Goal: Information Seeking & Learning: Compare options

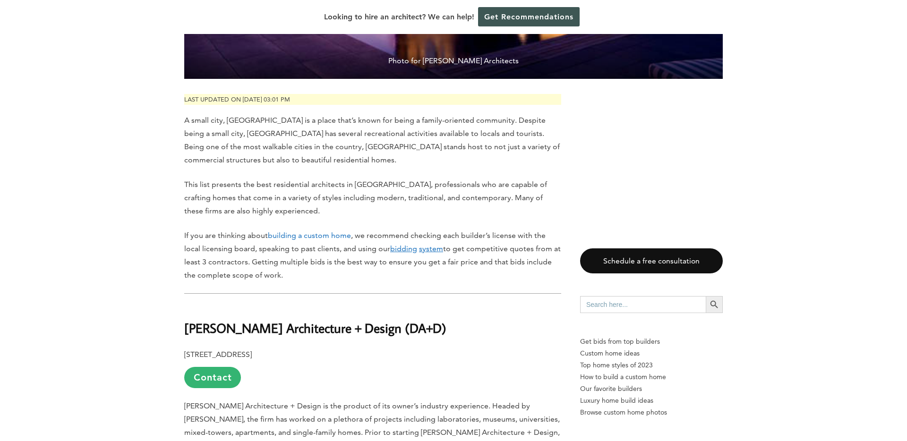
scroll to position [476, 0]
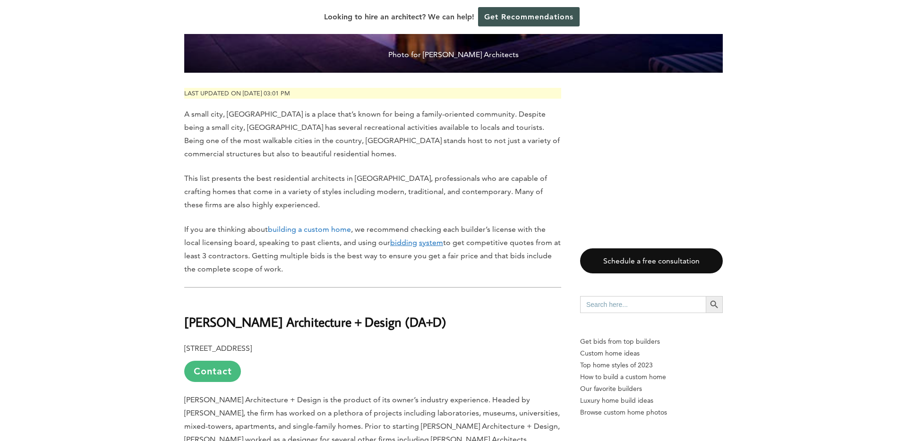
click at [224, 361] on link "Contact" at bounding box center [212, 371] width 57 height 21
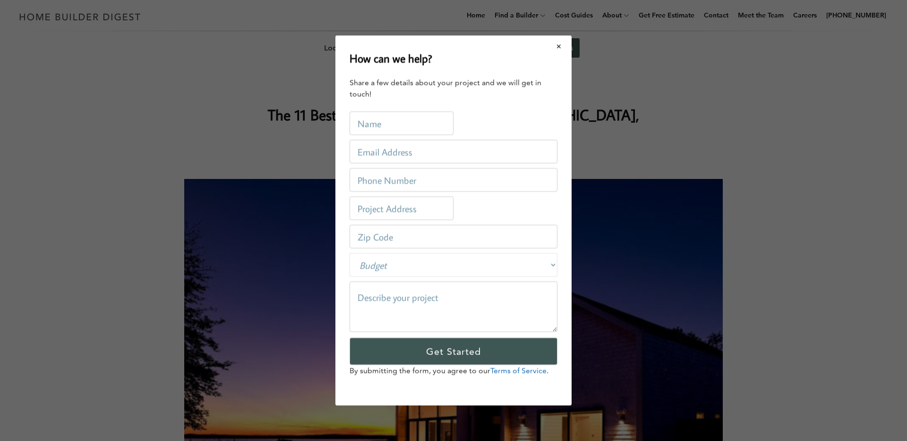
click at [566, 48] on button "Close modal" at bounding box center [559, 46] width 25 height 20
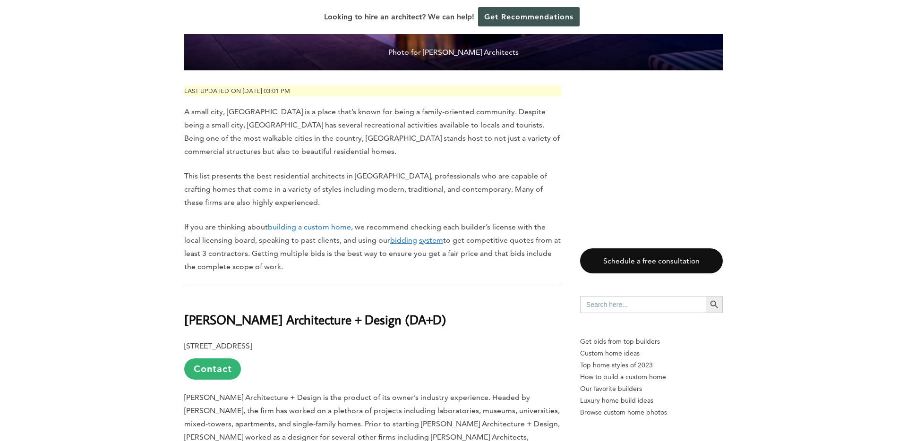
scroll to position [482, 0]
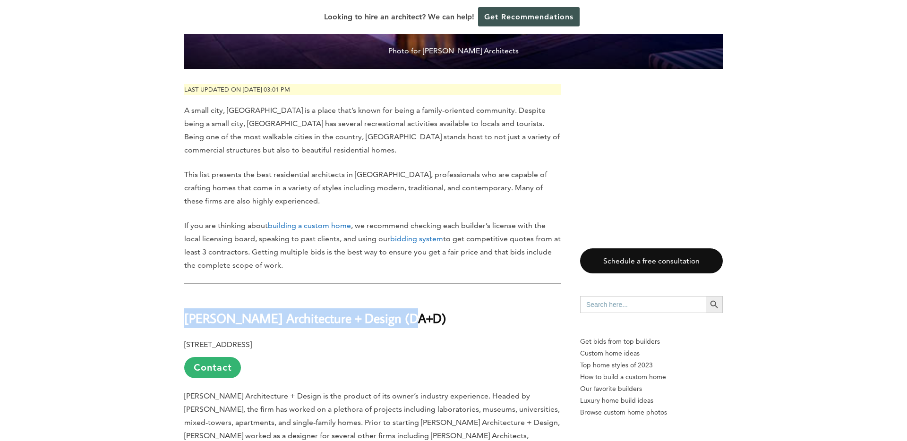
drag, startPoint x: 416, startPoint y: 294, endPoint x: 151, endPoint y: 288, distance: 265.1
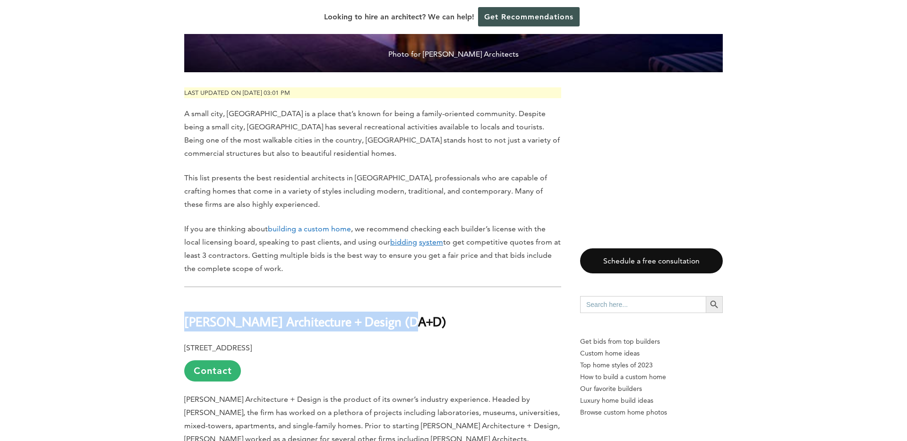
scroll to position [477, 0]
copy b "[PERSON_NAME] Architecture + Design (DA+D)"
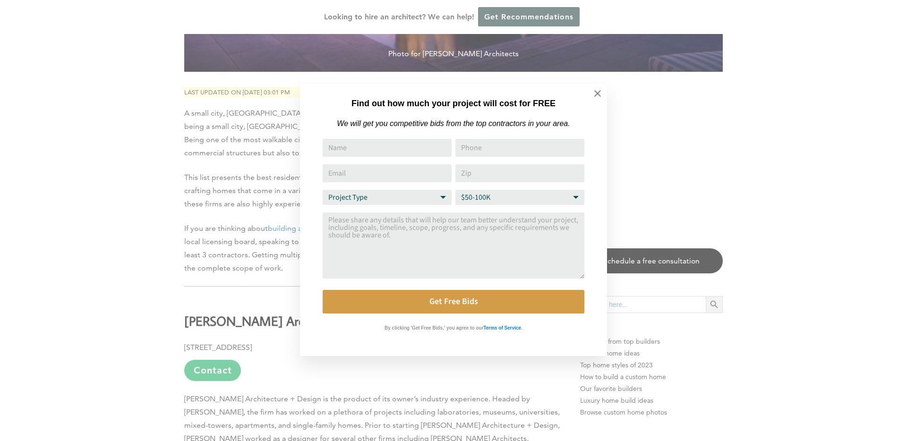
click at [198, 313] on div "Find out how much your project will cost for FREE We will get you competitive b…" at bounding box center [453, 220] width 907 height 441
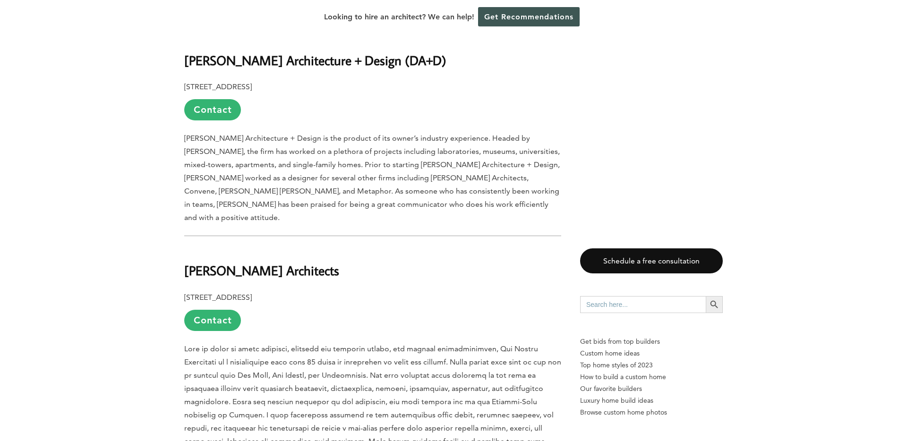
scroll to position [741, 0]
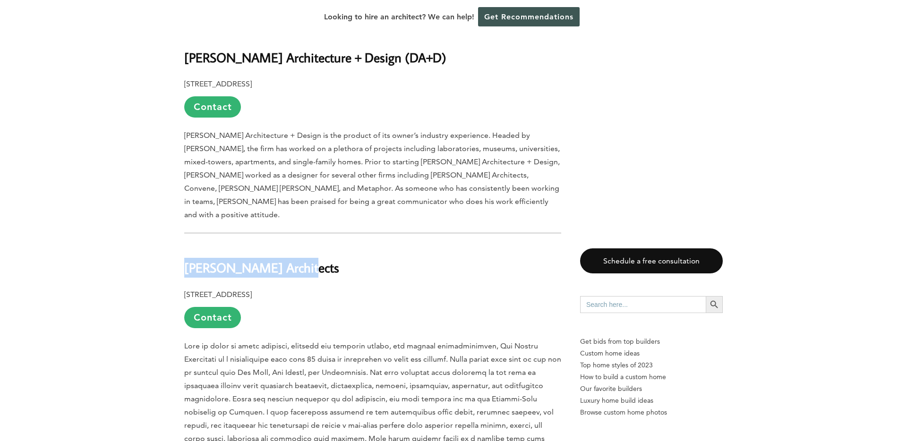
drag, startPoint x: 294, startPoint y: 237, endPoint x: 179, endPoint y: 233, distance: 114.9
click at [206, 259] on b "[PERSON_NAME] Architects" at bounding box center [261, 267] width 155 height 17
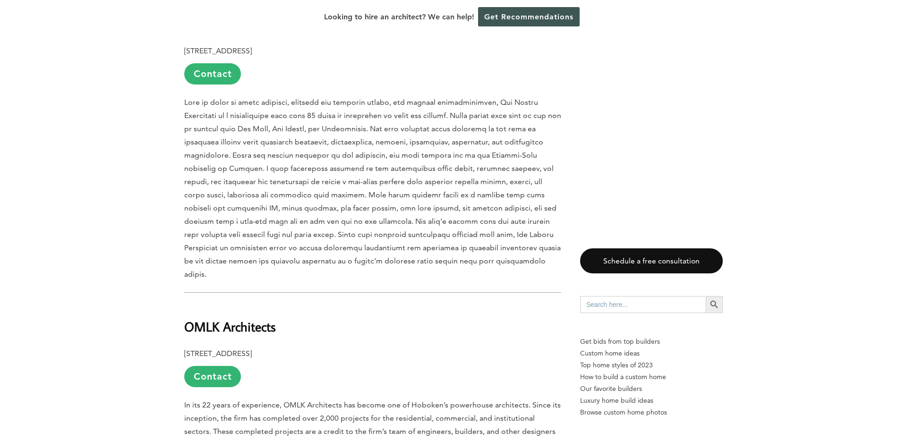
scroll to position [1026, 0]
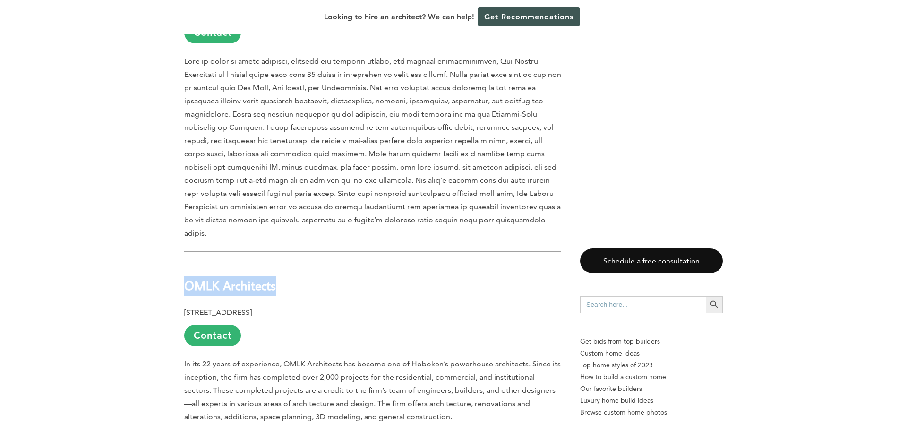
drag, startPoint x: 300, startPoint y: 237, endPoint x: 129, endPoint y: 235, distance: 171.1
copy b "OMLK Architects"
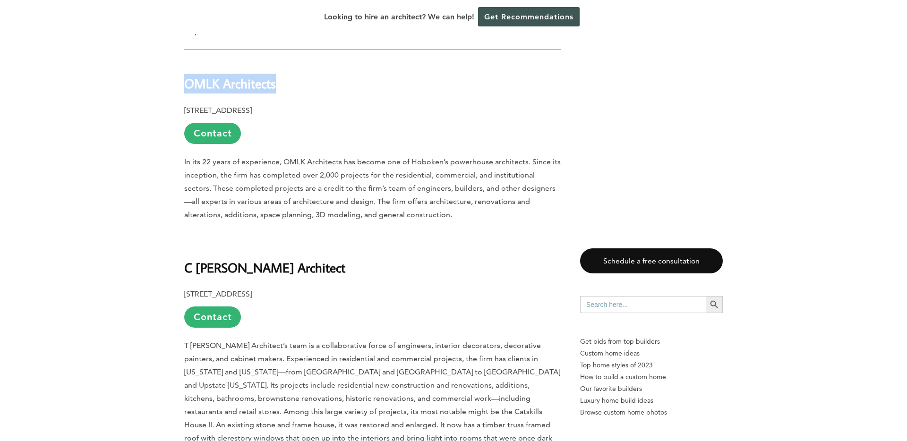
scroll to position [1228, 0]
click at [278, 259] on b "C [PERSON_NAME] Architect" at bounding box center [264, 267] width 161 height 17
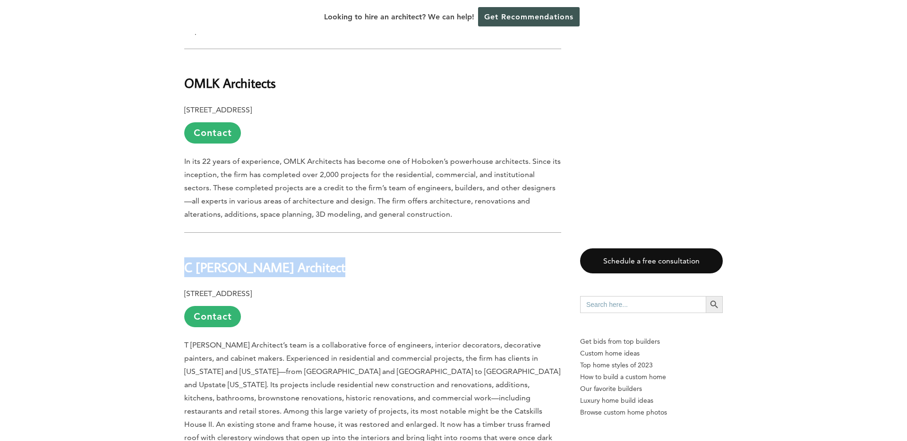
click at [278, 259] on b "C [PERSON_NAME] Architect" at bounding box center [264, 267] width 161 height 17
copy div "C [PERSON_NAME] Architect"
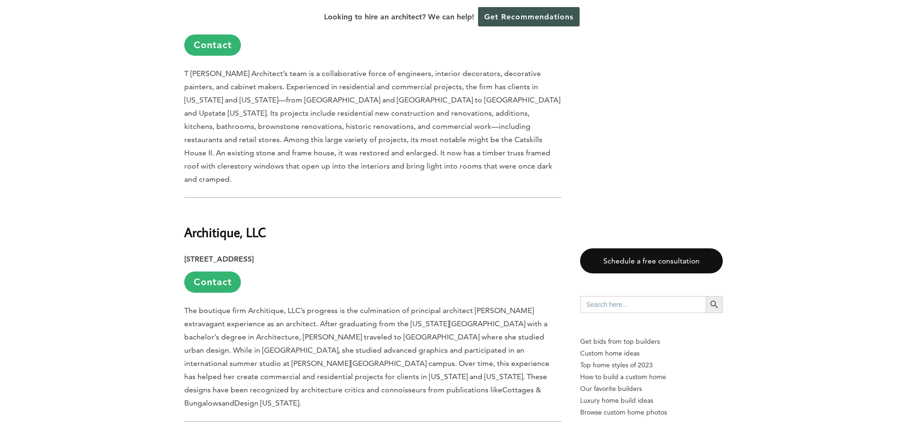
scroll to position [1511, 0]
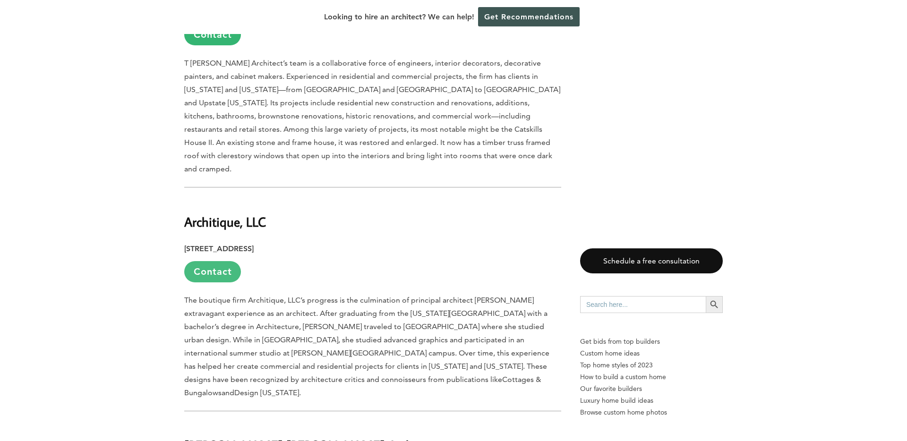
click at [218, 261] on link "Contact" at bounding box center [212, 271] width 57 height 21
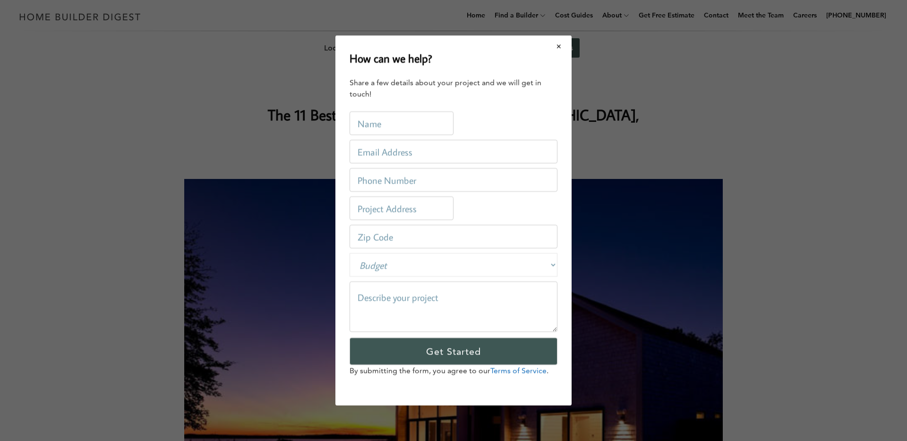
click at [552, 46] on button "Close modal" at bounding box center [559, 46] width 25 height 20
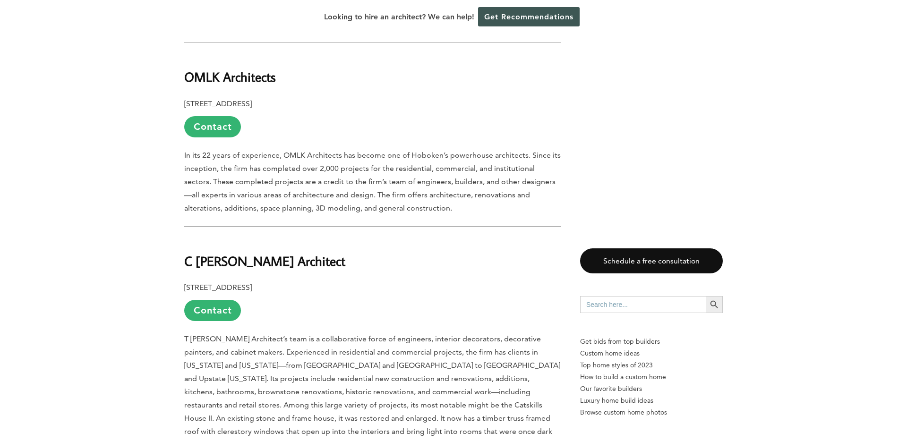
scroll to position [1238, 0]
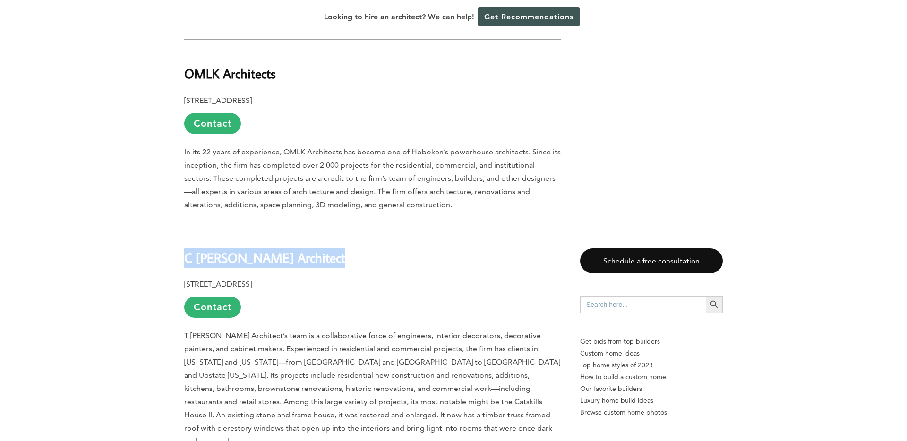
drag, startPoint x: 301, startPoint y: 225, endPoint x: 173, endPoint y: 215, distance: 128.5
copy div "C [PERSON_NAME] Architect"
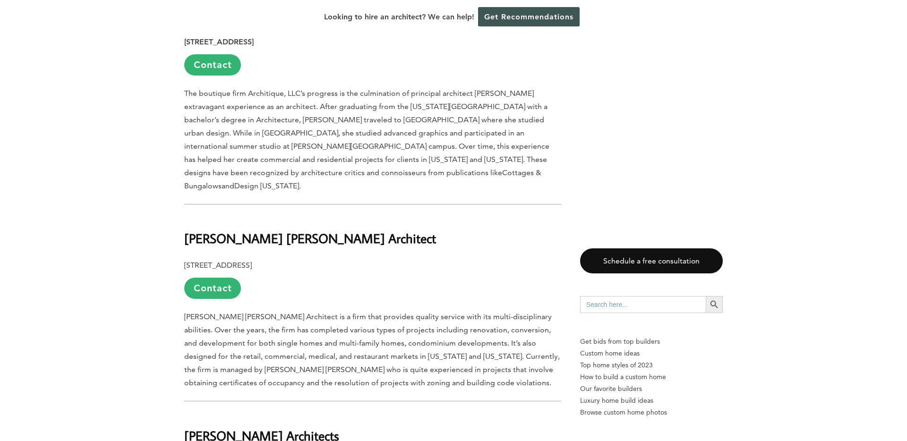
scroll to position [1729, 0]
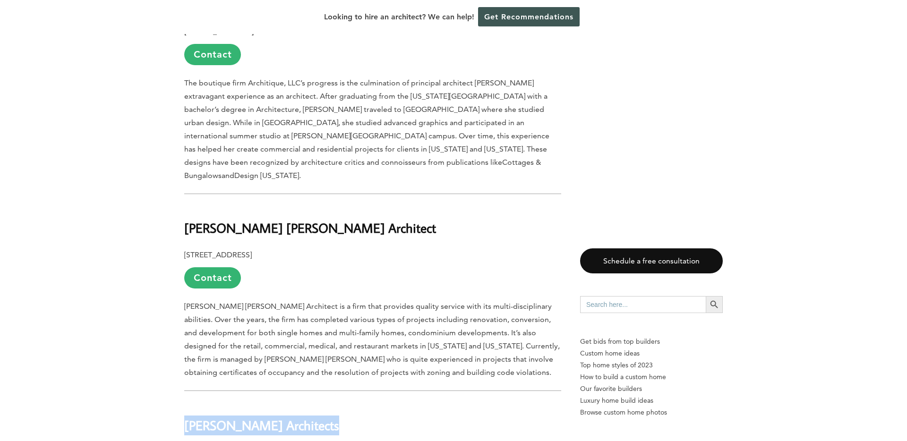
drag, startPoint x: 229, startPoint y: 352, endPoint x: 164, endPoint y: 350, distance: 64.8
copy div "[PERSON_NAME] Architects"
